Goal: Communication & Community: Answer question/provide support

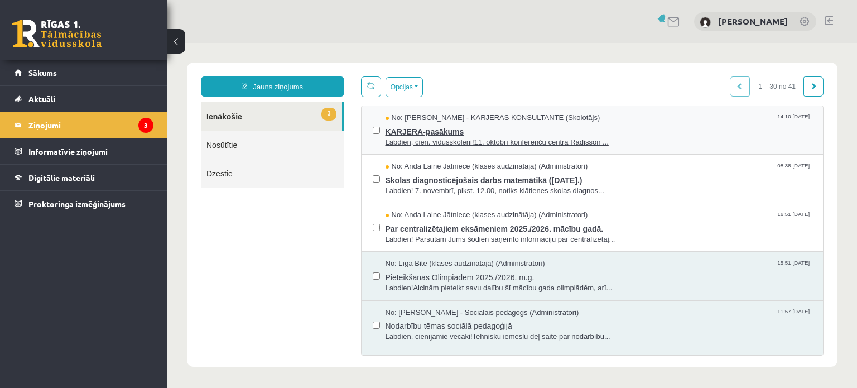
click at [433, 133] on span "KARJERA-pasākums" at bounding box center [599, 130] width 427 height 14
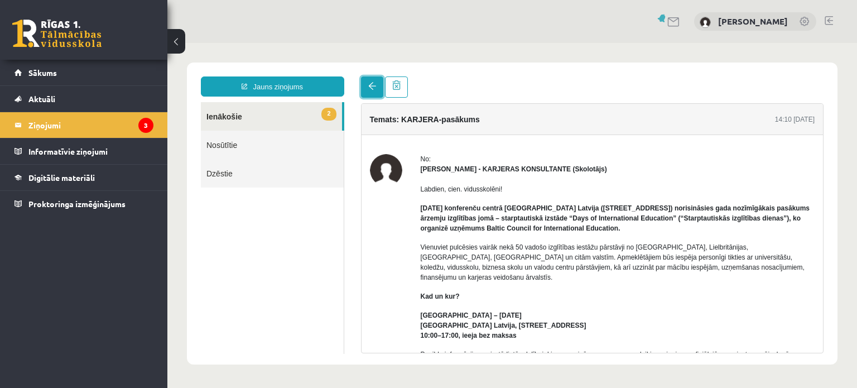
click at [365, 84] on link at bounding box center [372, 86] width 22 height 21
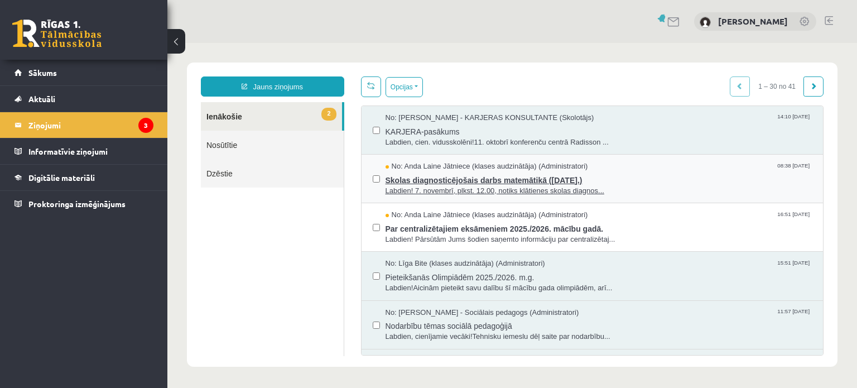
click at [453, 182] on span "Skolas diagnosticējošais darbs matemātikā ([DATE].)" at bounding box center [599, 179] width 427 height 14
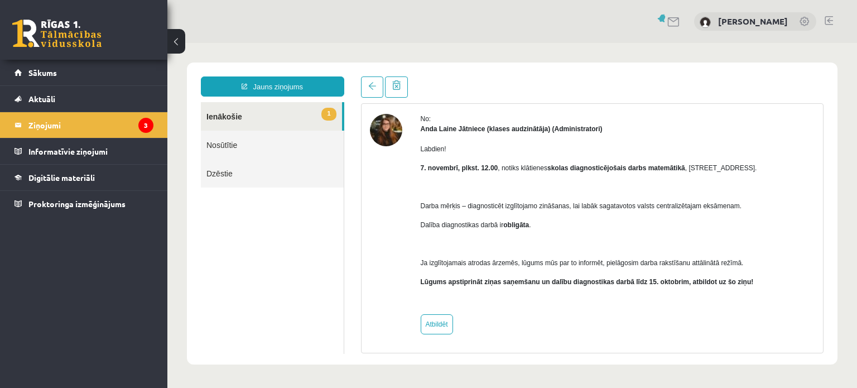
click at [68, 26] on link at bounding box center [56, 34] width 89 height 28
click at [432, 323] on link "Atbildēt" at bounding box center [437, 324] width 32 height 20
type input "**********"
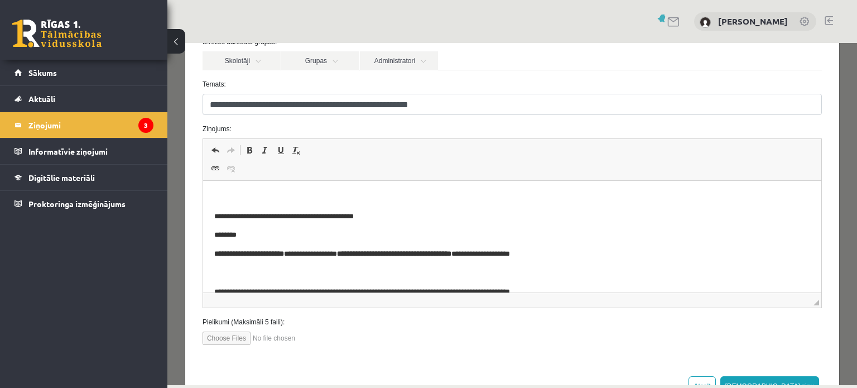
click at [301, 189] on html "**********" at bounding box center [512, 283] width 618 height 204
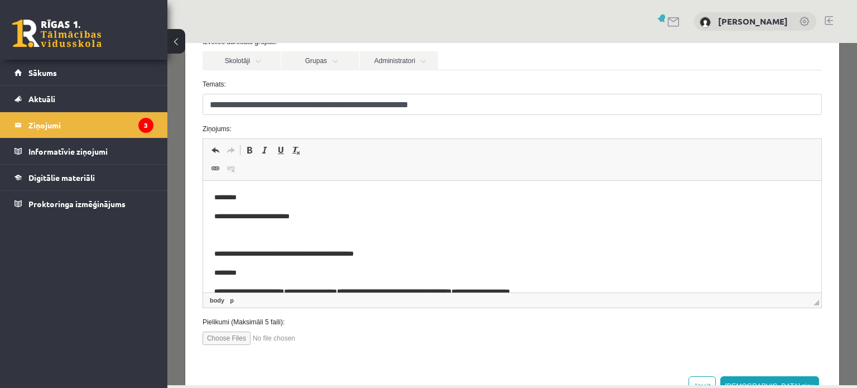
click at [253, 215] on p "**********" at bounding box center [504, 217] width 580 height 12
click at [306, 215] on p "**********" at bounding box center [504, 217] width 580 height 12
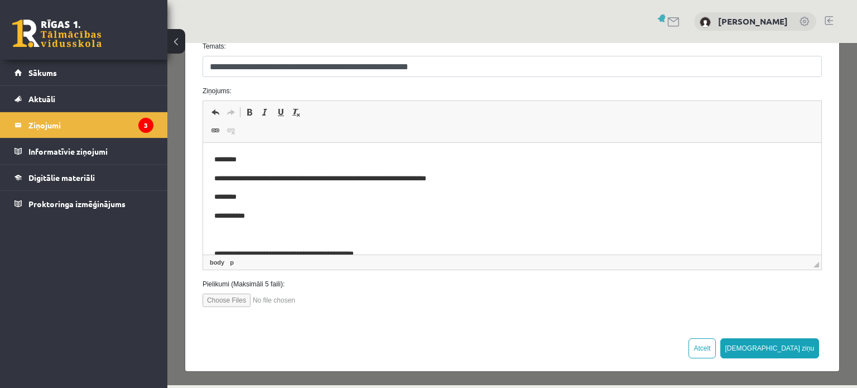
scroll to position [150, 0]
click at [792, 347] on button "[DEMOGRAPHIC_DATA] ziņu" at bounding box center [770, 348] width 99 height 20
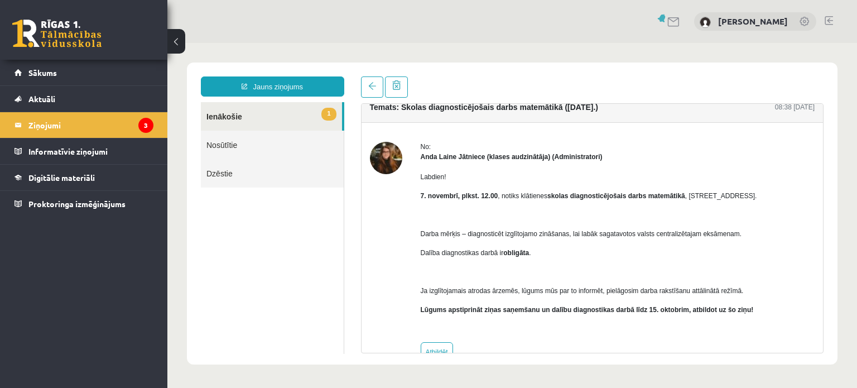
scroll to position [0, 0]
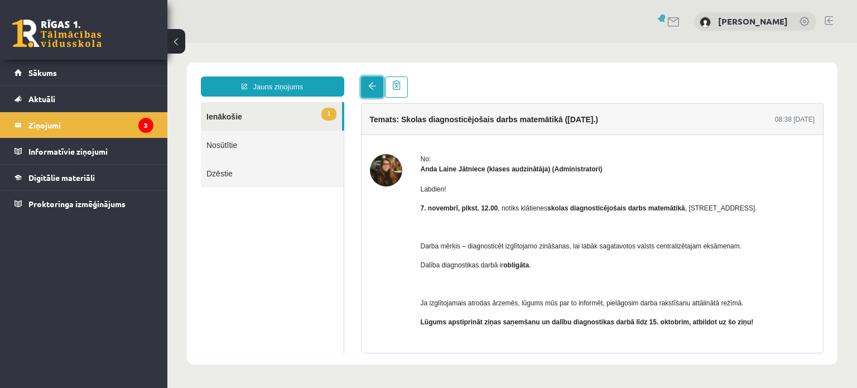
click at [369, 91] on link at bounding box center [372, 86] width 22 height 21
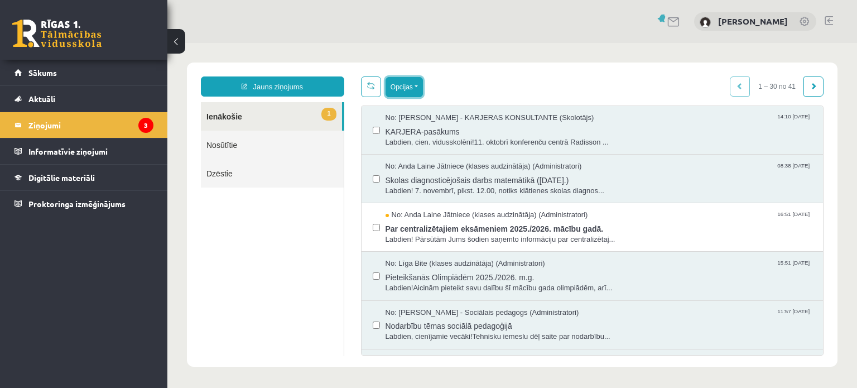
click at [402, 86] on button "Opcijas" at bounding box center [404, 87] width 37 height 20
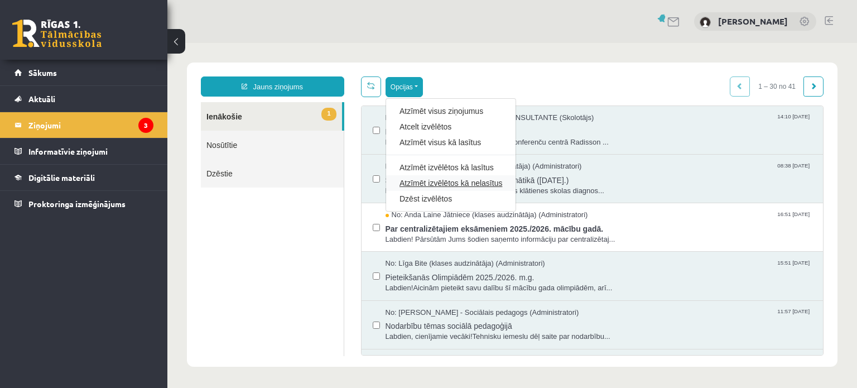
click at [440, 183] on link "Atzīmēt izvēlētos kā nelasītus" at bounding box center [451, 182] width 103 height 11
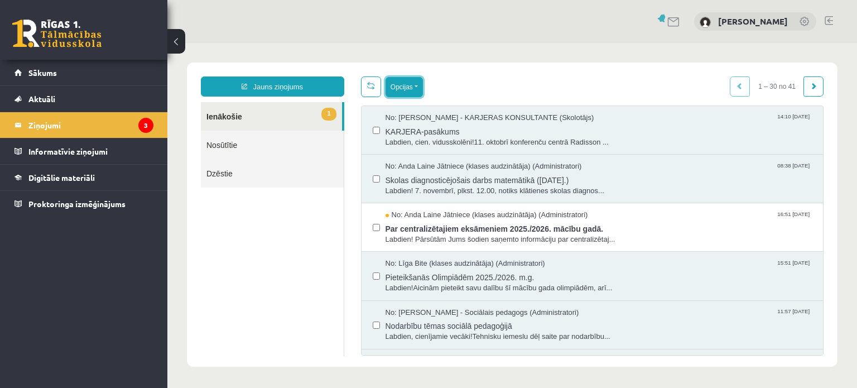
click at [409, 89] on button "Opcijas" at bounding box center [404, 87] width 37 height 20
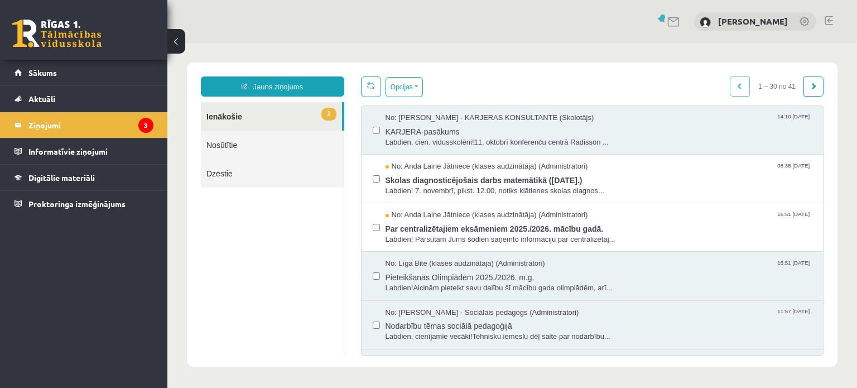
drag, startPoint x: 266, startPoint y: 265, endPoint x: 318, endPoint y: 261, distance: 52.6
click at [266, 261] on ul "2 Ienākošie Nosūtītie Dzēstie" at bounding box center [272, 229] width 143 height 254
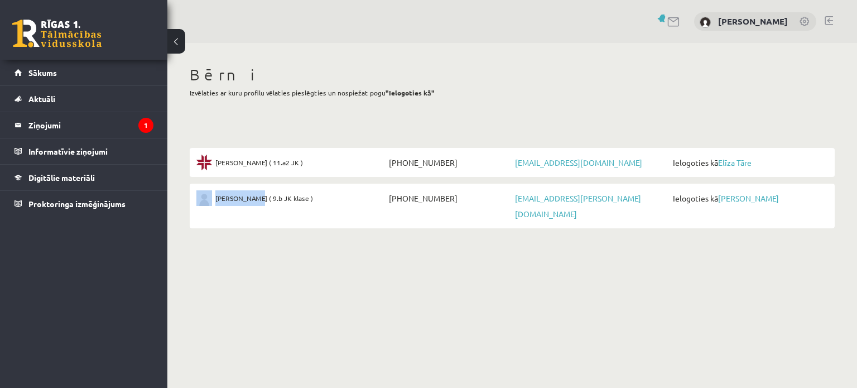
drag, startPoint x: 295, startPoint y: 198, endPoint x: 251, endPoint y: 200, distance: 44.1
click at [248, 201] on div "[PERSON_NAME] ( 9.b JK klase )" at bounding box center [291, 198] width 190 height 16
click at [292, 194] on div "[PERSON_NAME] ( 9.b JK klase )" at bounding box center [291, 198] width 190 height 16
drag, startPoint x: 289, startPoint y: 197, endPoint x: 267, endPoint y: 195, distance: 21.9
click at [254, 195] on span "[PERSON_NAME] ( 9.b JK klase )" at bounding box center [264, 198] width 98 height 16
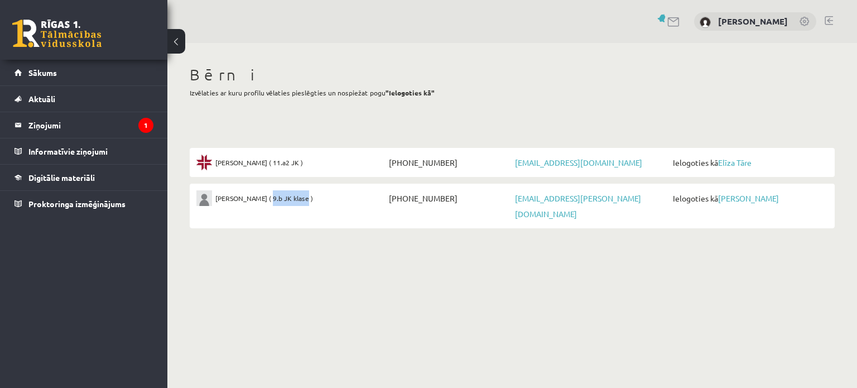
drag, startPoint x: 272, startPoint y: 198, endPoint x: 267, endPoint y: 193, distance: 7.1
click at [272, 197] on span "[PERSON_NAME] ( 9.b JK klase )" at bounding box center [264, 198] width 98 height 16
drag, startPoint x: 217, startPoint y: 198, endPoint x: 290, endPoint y: 198, distance: 73.7
click at [290, 198] on span "[PERSON_NAME] ( 9.b JK klase )" at bounding box center [264, 198] width 98 height 16
copy span "[PERSON_NAME] ( 9.b JK klase )"
